Goal: Obtain resource: Obtain resource

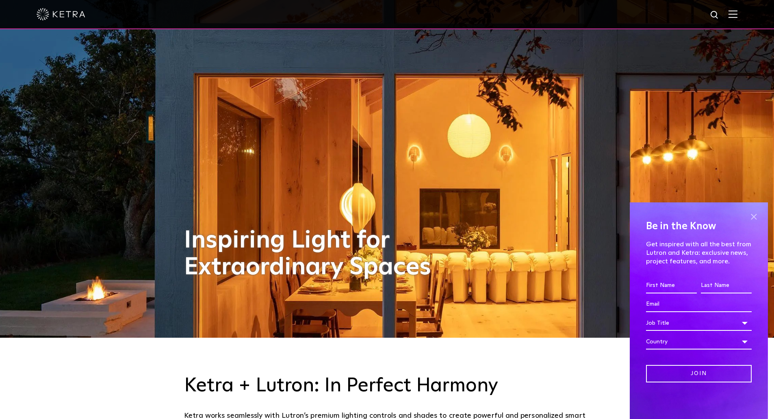
click at [756, 216] on span at bounding box center [753, 216] width 12 height 12
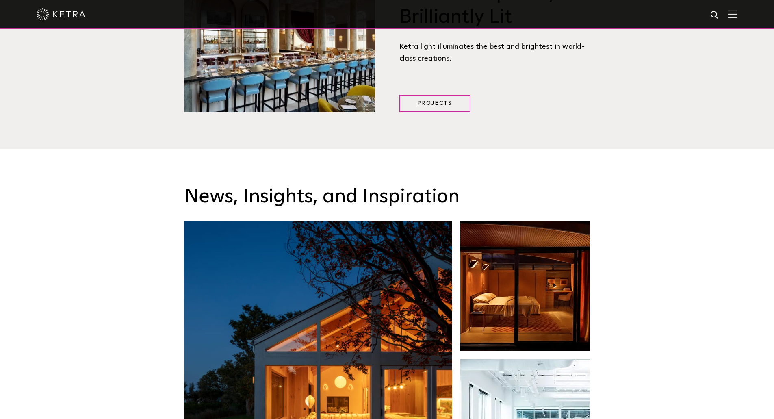
scroll to position [1137, 0]
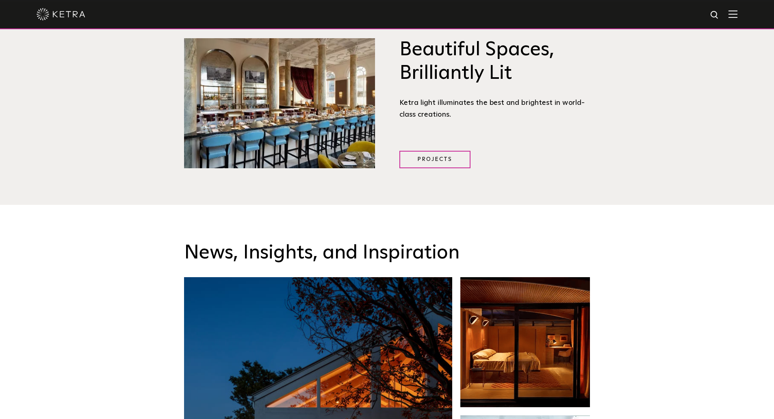
click at [737, 15] on img at bounding box center [732, 14] width 9 height 8
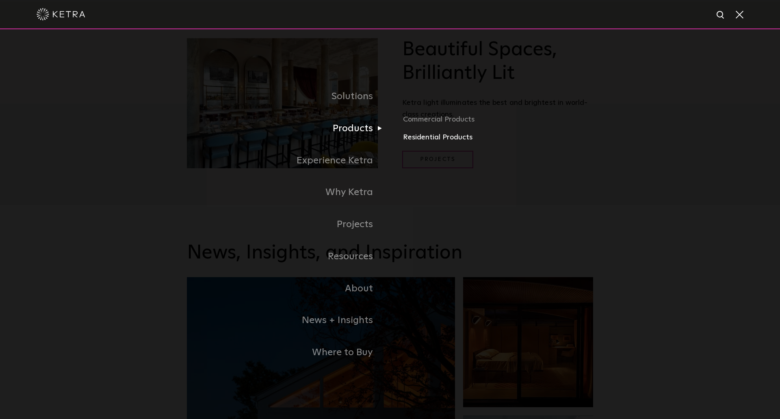
click at [415, 136] on link "Residential Products" at bounding box center [498, 138] width 190 height 12
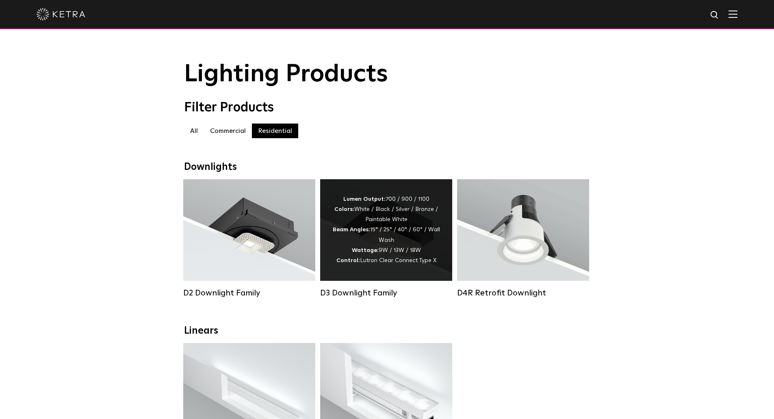
click at [362, 272] on div "Lumen Output: 700 / 900 / 1100 Colors: White / Black / Silver / Bronze / Painta…" at bounding box center [386, 230] width 132 height 102
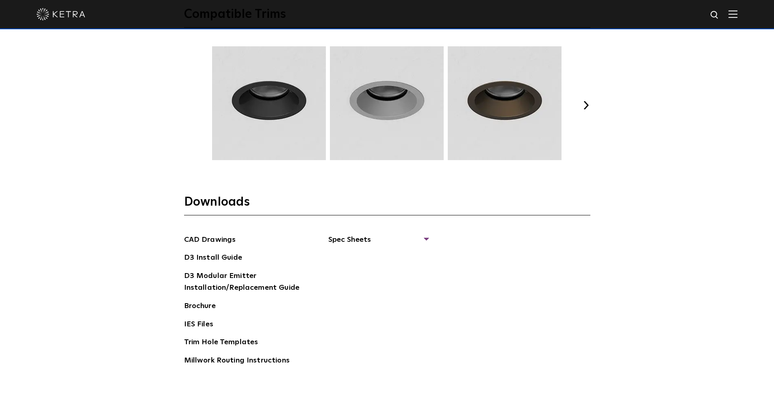
scroll to position [1219, 0]
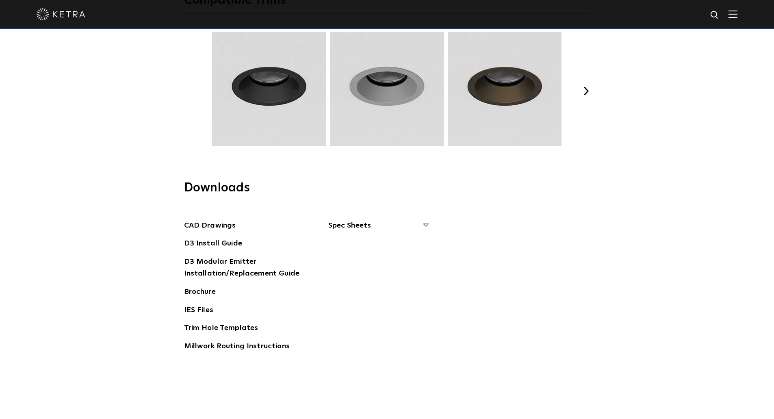
click at [364, 223] on span "Spec Sheets" at bounding box center [378, 229] width 100 height 18
click at [390, 294] on link "D3 Adjustable Square" at bounding box center [369, 294] width 63 height 9
click at [385, 310] on link "D3 Wallwash Square" at bounding box center [377, 311] width 78 height 9
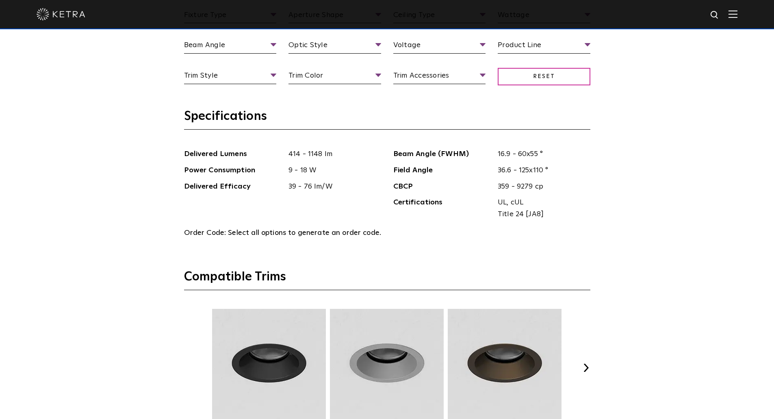
scroll to position [853, 0]
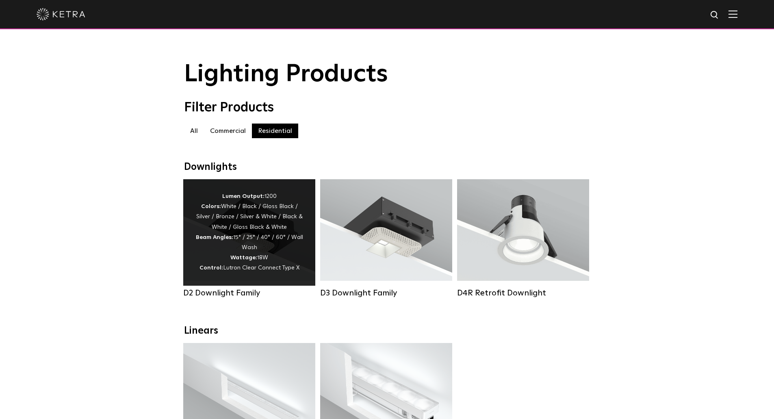
click at [239, 297] on div "D2 Downlight Family" at bounding box center [249, 293] width 132 height 10
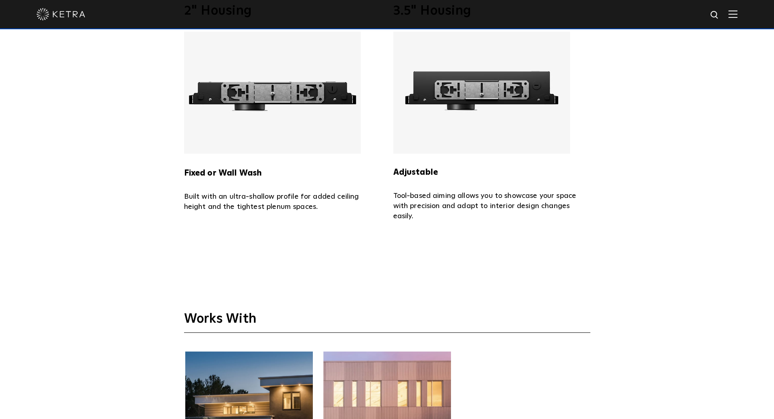
scroll to position [2315, 0]
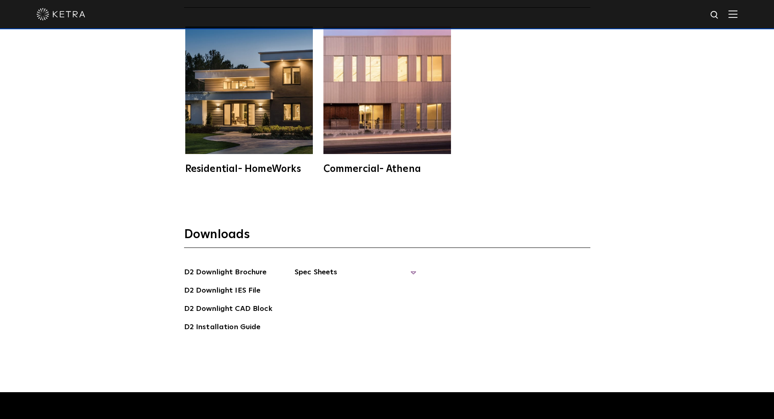
click at [406, 266] on span "Spec Sheets" at bounding box center [355, 275] width 122 height 18
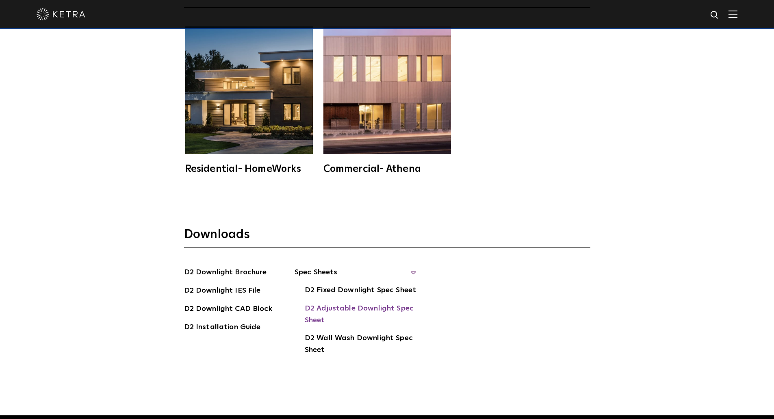
click at [360, 303] on link "D2 Adjustable Downlight Spec Sheet" at bounding box center [361, 315] width 112 height 25
